Goal: Task Accomplishment & Management: Use online tool/utility

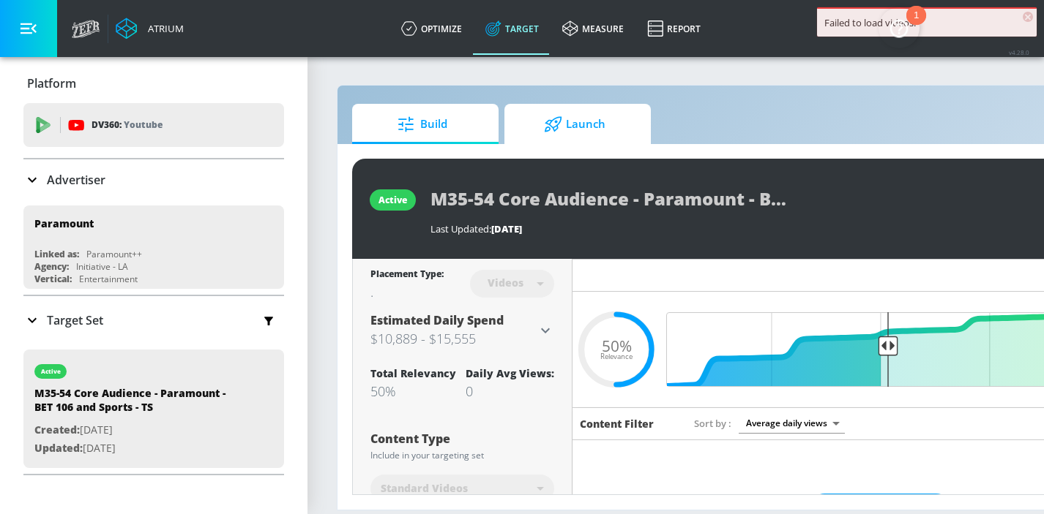
click at [556, 125] on icon at bounding box center [552, 123] width 17 height 15
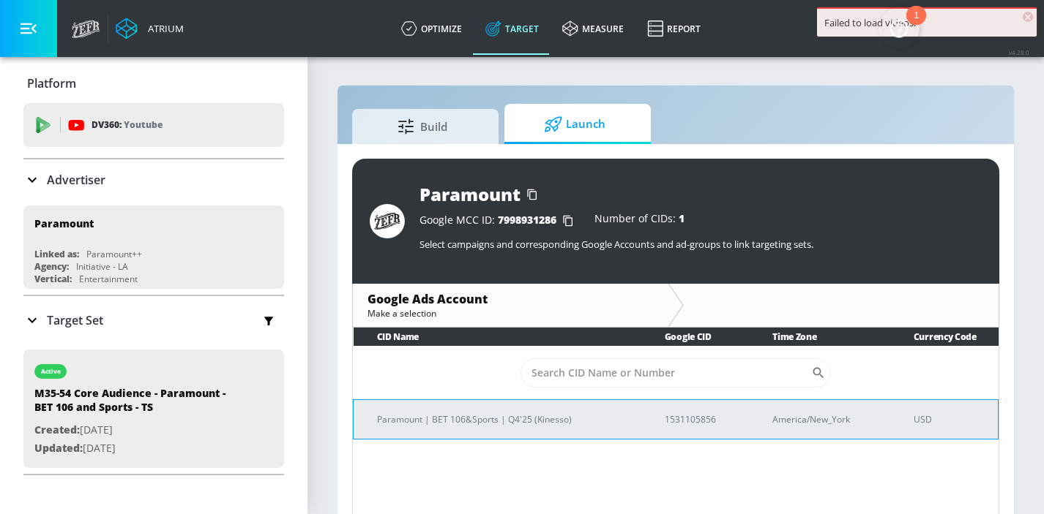
click at [533, 427] on p "Paramount | BET 106&Sports | Q4'25 (Kinesso)" at bounding box center [503, 419] width 252 height 15
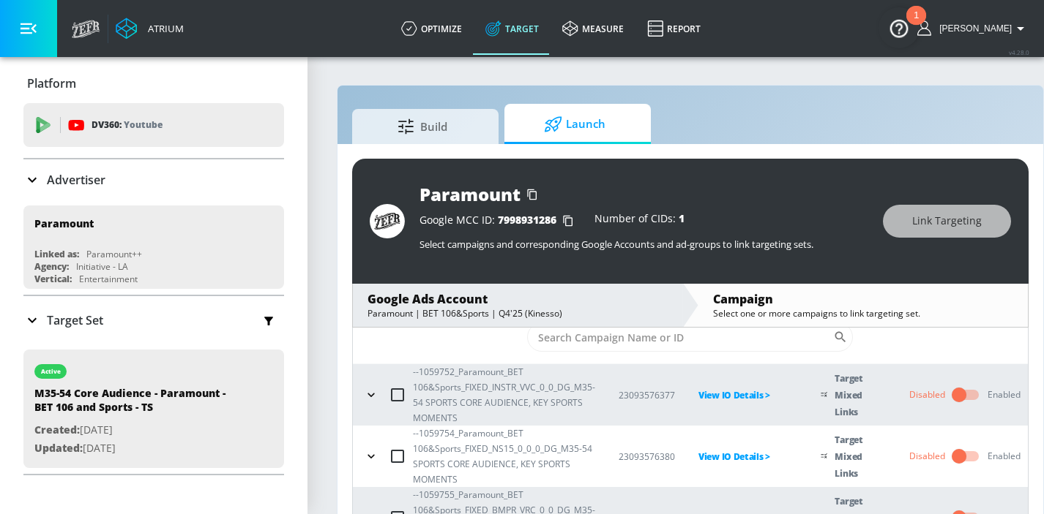
click at [367, 396] on icon "button" at bounding box center [371, 395] width 15 height 15
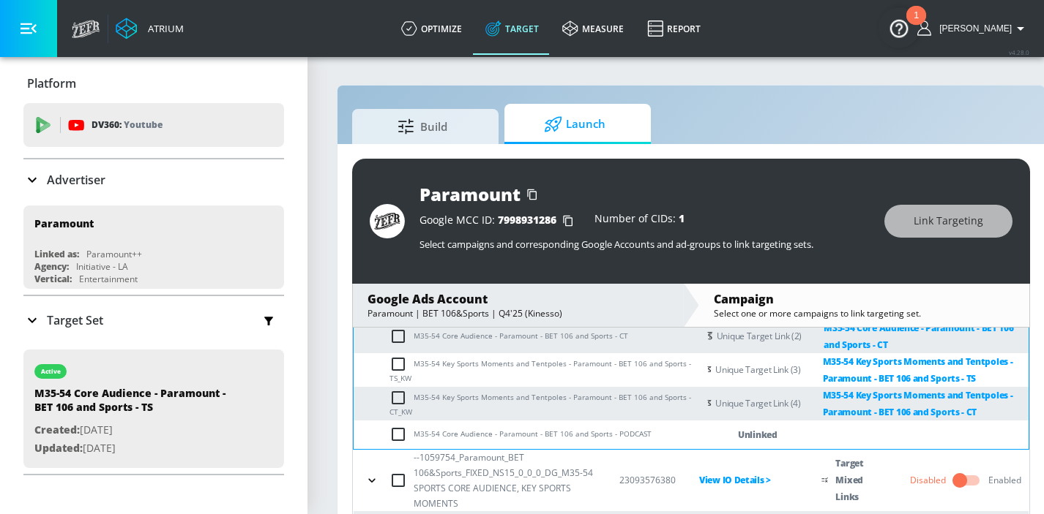
scroll to position [242, 0]
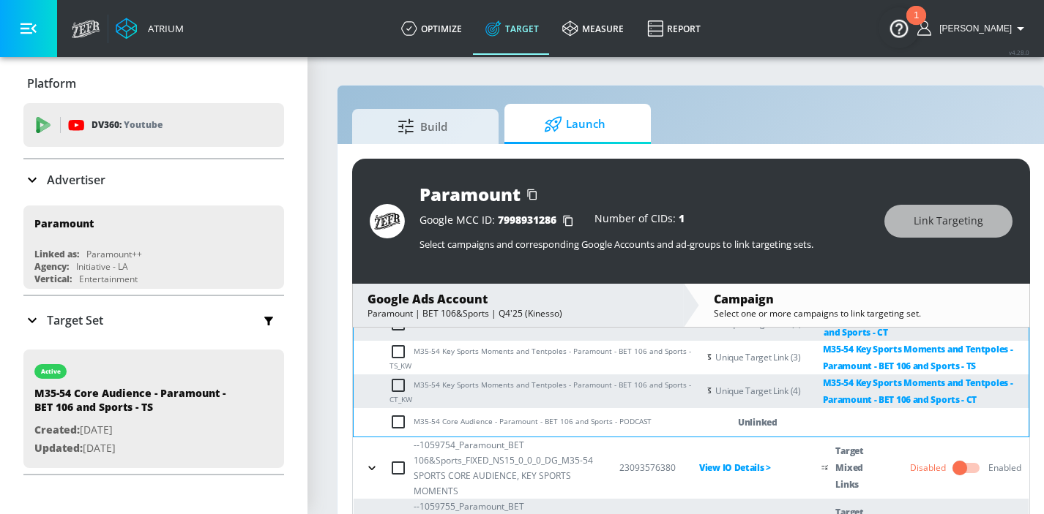
click at [372, 468] on icon "button" at bounding box center [371, 468] width 15 height 15
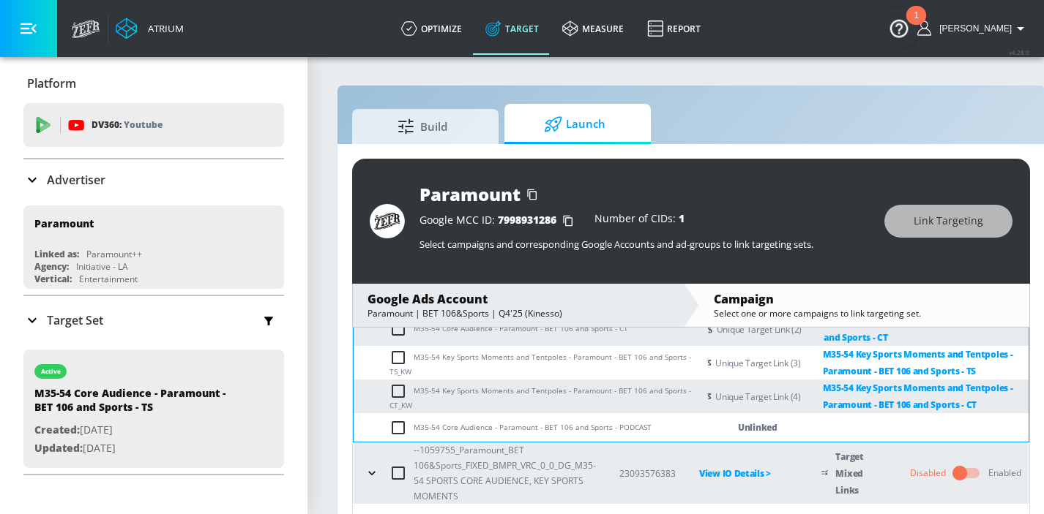
click at [372, 468] on icon "button" at bounding box center [371, 473] width 15 height 15
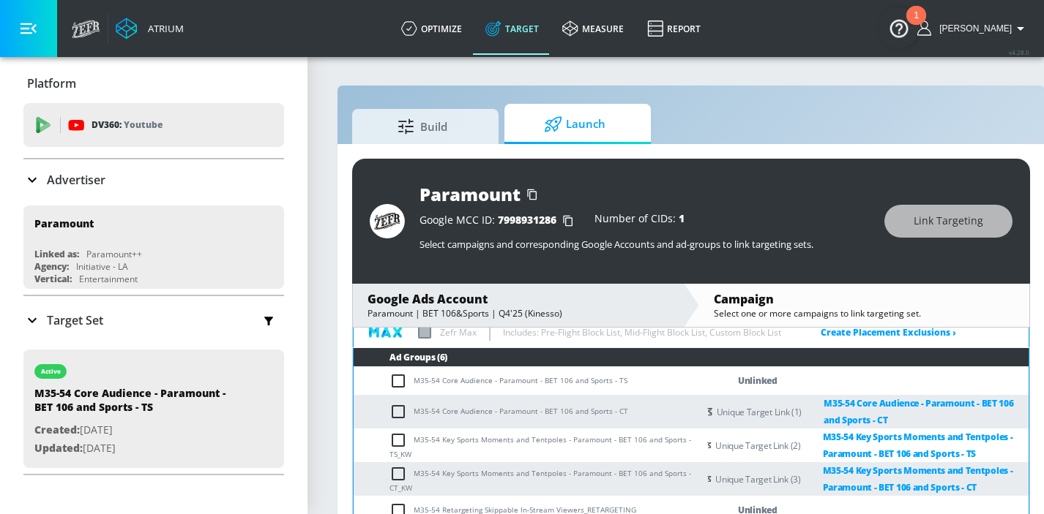
scroll to position [699, 0]
click at [400, 382] on input "checkbox" at bounding box center [401, 382] width 24 height 18
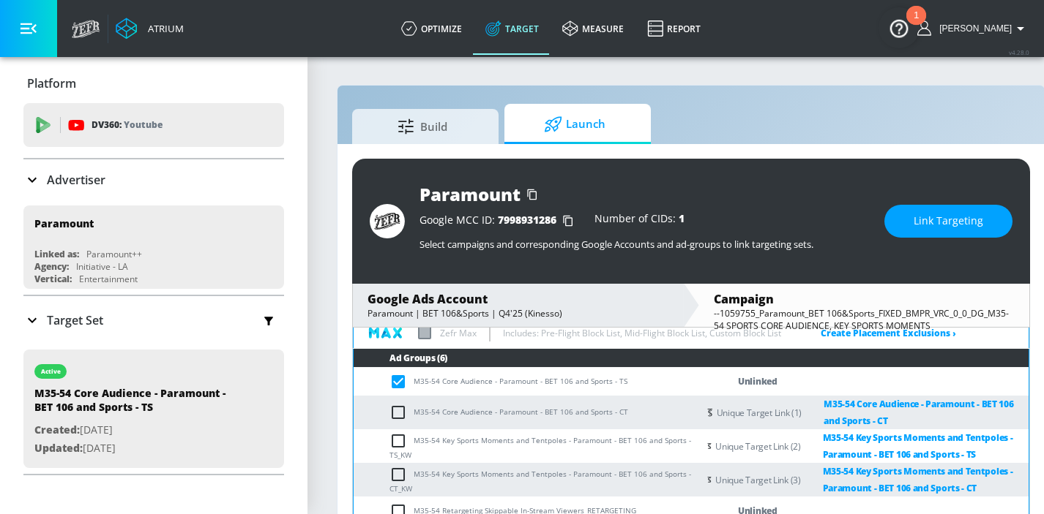
click at [912, 214] on button "Link Targeting" at bounding box center [948, 221] width 128 height 33
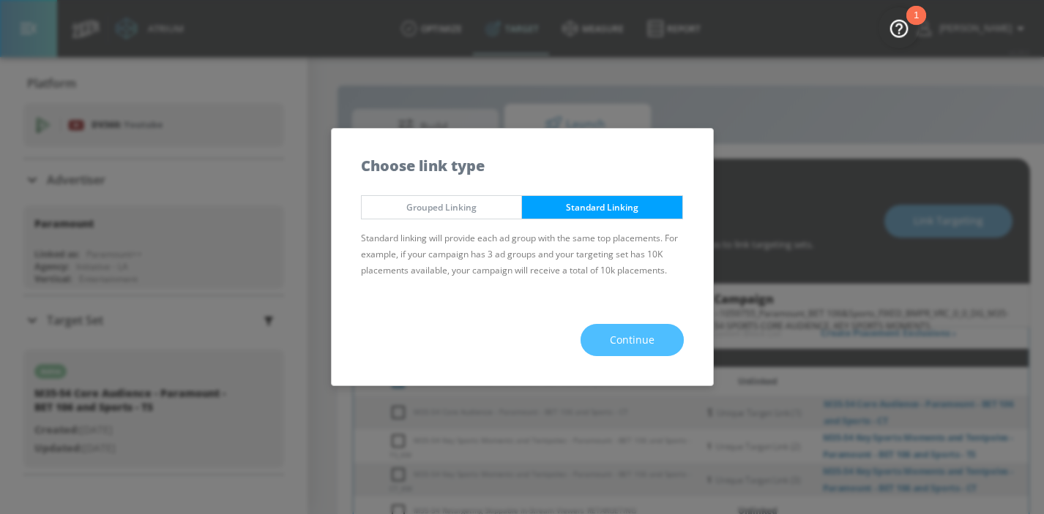
click at [662, 332] on button "Continue" at bounding box center [631, 340] width 103 height 33
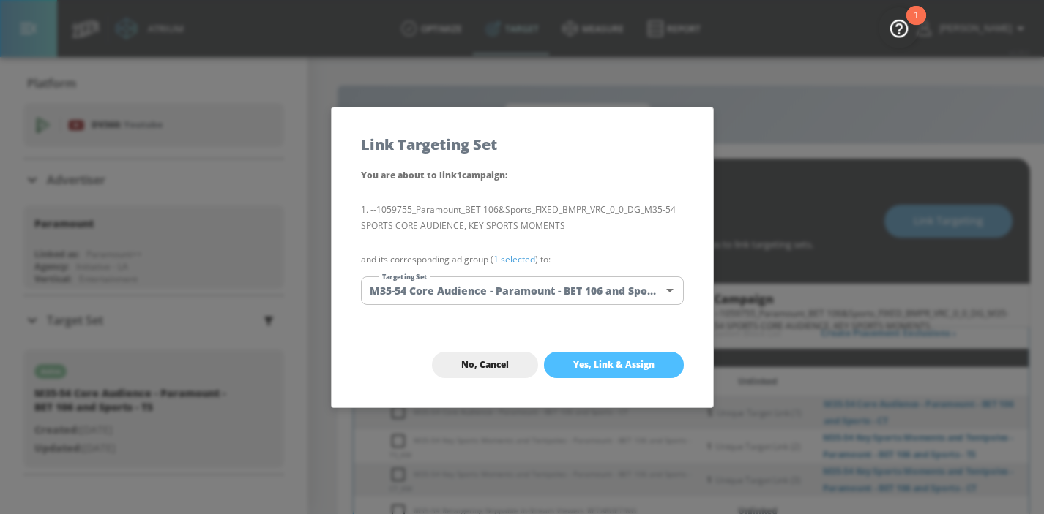
click at [629, 363] on span "Yes, Link & Assign" at bounding box center [613, 365] width 81 height 12
checkbox input "false"
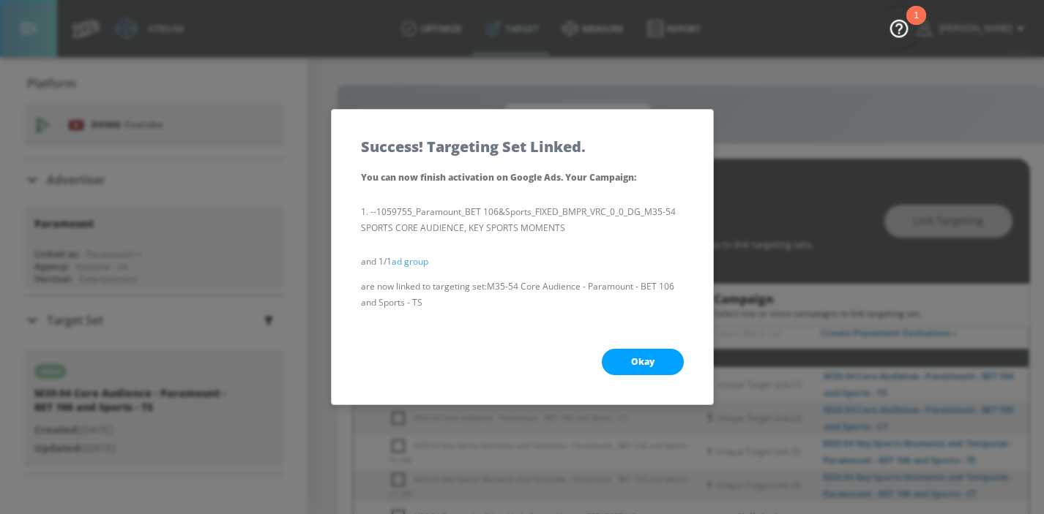
click at [631, 363] on span "Okay" at bounding box center [642, 362] width 23 height 12
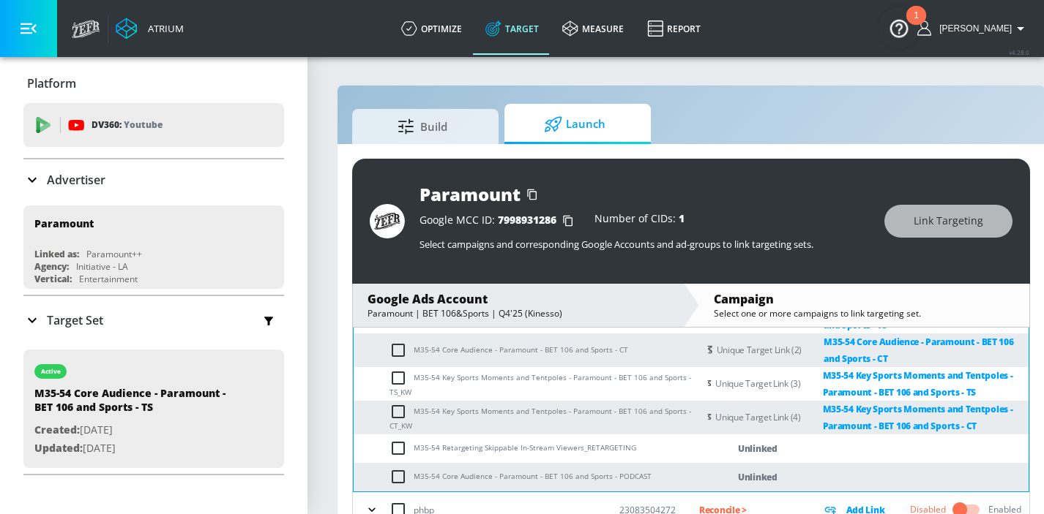
scroll to position [766, 0]
